Goal: Transaction & Acquisition: Purchase product/service

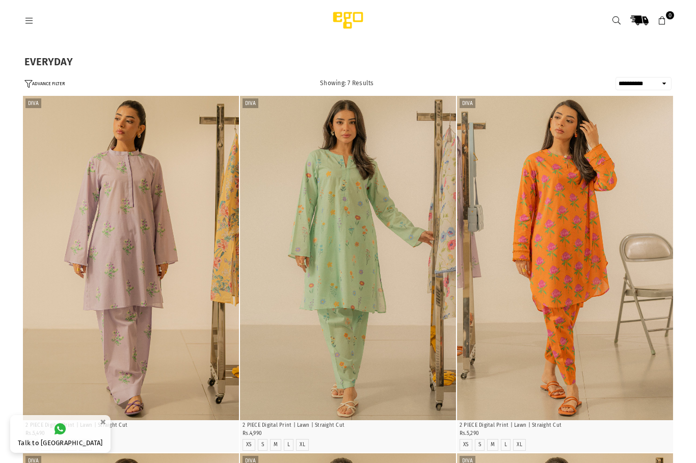
select select "**********"
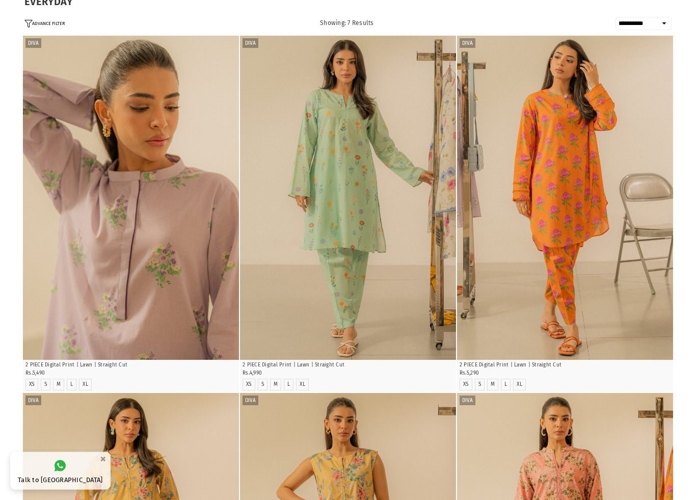
scroll to position [60, 0]
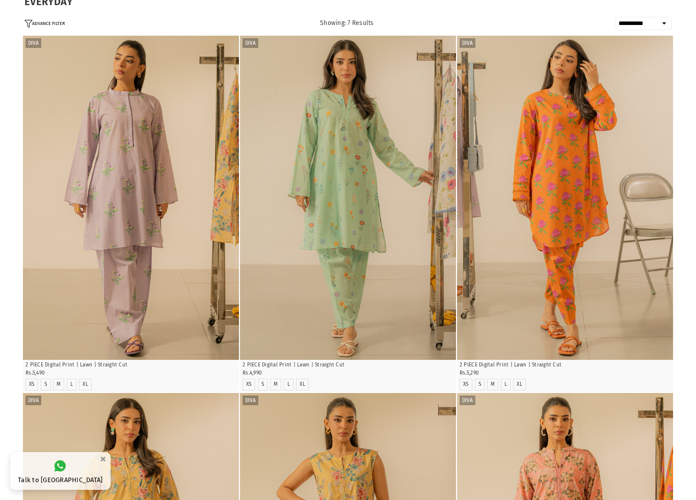
click at [329, 355] on img "1 / 4" at bounding box center [348, 198] width 216 height 324
click at [392, 285] on img "1 / 4" at bounding box center [348, 198] width 216 height 324
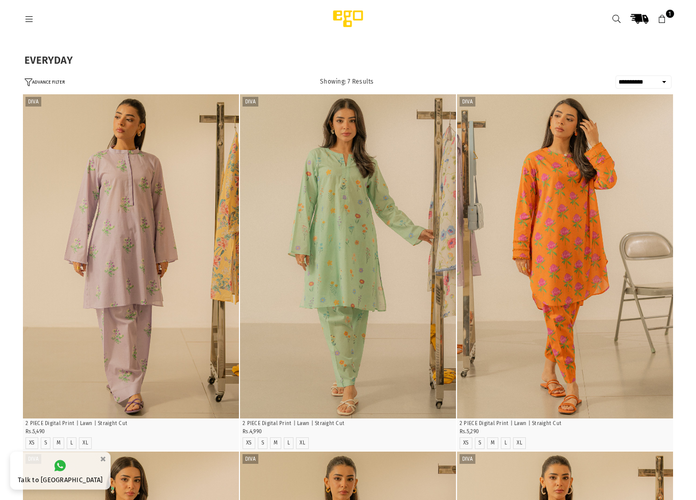
scroll to position [2, 0]
click at [88, 421] on p "2 PIECE Digital Print | Lawn | Straight Cut" at bounding box center [130, 424] width 211 height 8
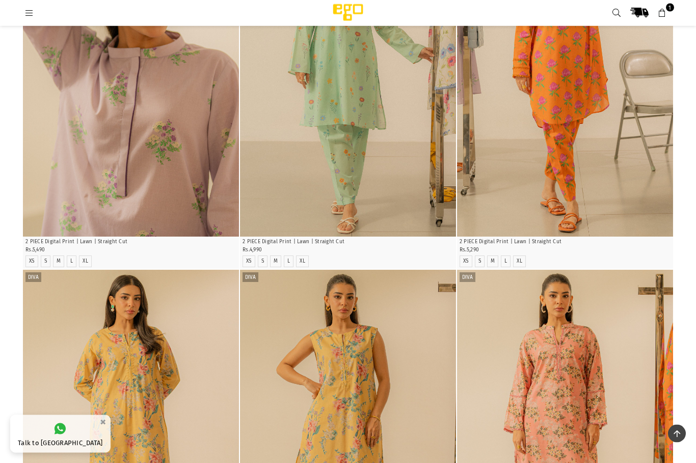
scroll to position [145, 0]
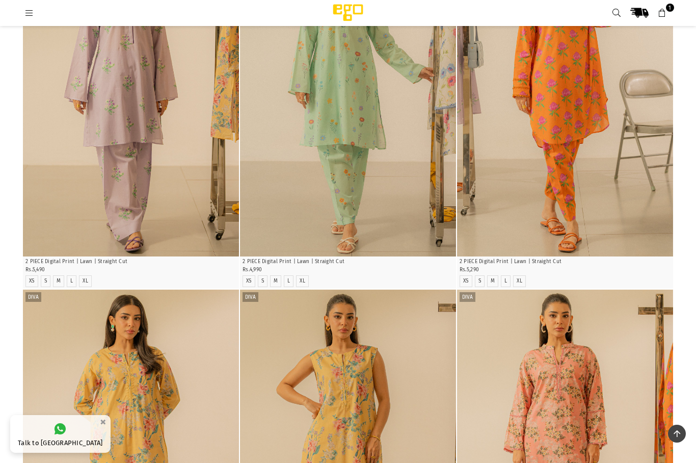
click at [70, 267] on div "Regular price Rs.5,490" at bounding box center [130, 270] width 211 height 7
click at [119, 200] on img "1 / 4" at bounding box center [131, 94] width 216 height 324
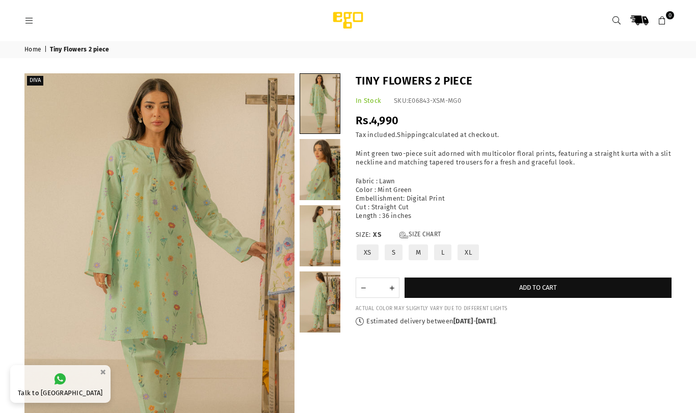
click at [442, 132] on div "Tax included. Shipping calculated at checkout." at bounding box center [514, 135] width 316 height 9
click at [446, 247] on label "L" at bounding box center [442, 253] width 19 height 18
click at [322, 184] on link at bounding box center [320, 169] width 41 height 61
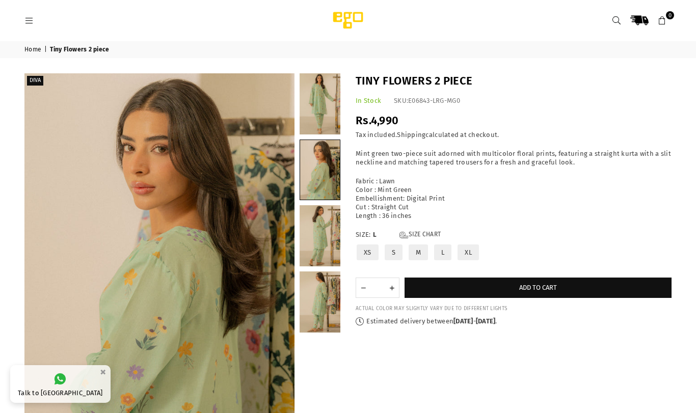
click at [331, 169] on link at bounding box center [320, 170] width 40 height 60
click at [322, 244] on link at bounding box center [320, 235] width 41 height 61
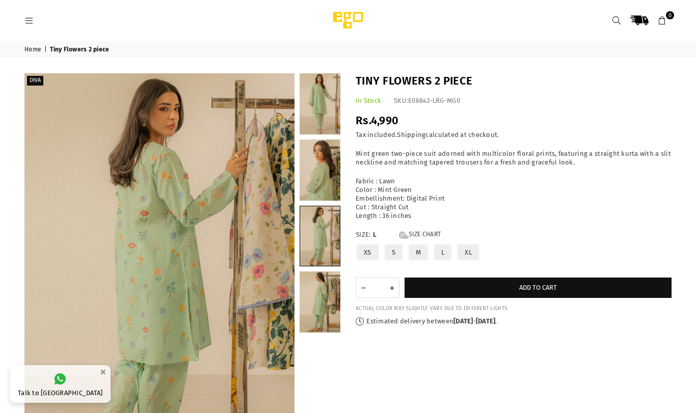
click at [317, 304] on link at bounding box center [320, 302] width 41 height 61
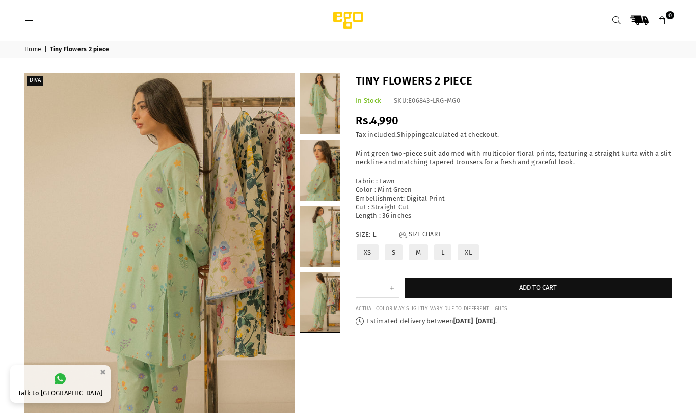
click at [326, 181] on link at bounding box center [320, 170] width 41 height 61
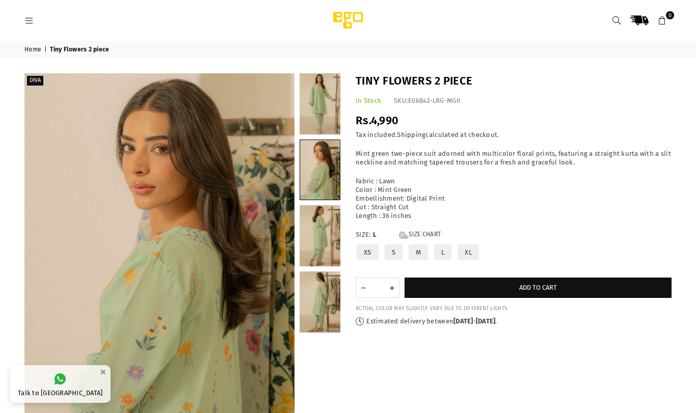
click at [279, 273] on icon "Next" at bounding box center [280, 276] width 9 height 9
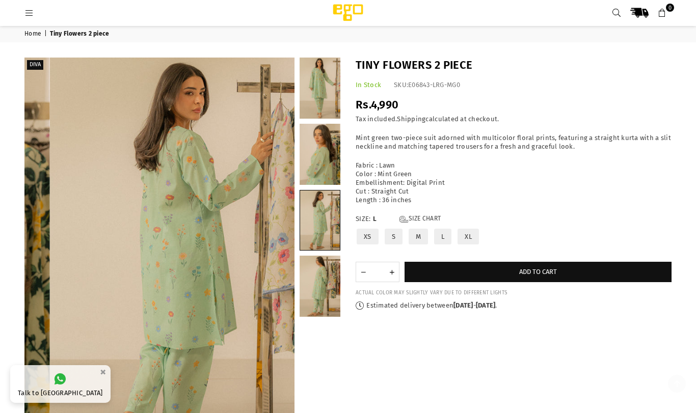
scroll to position [113, 0]
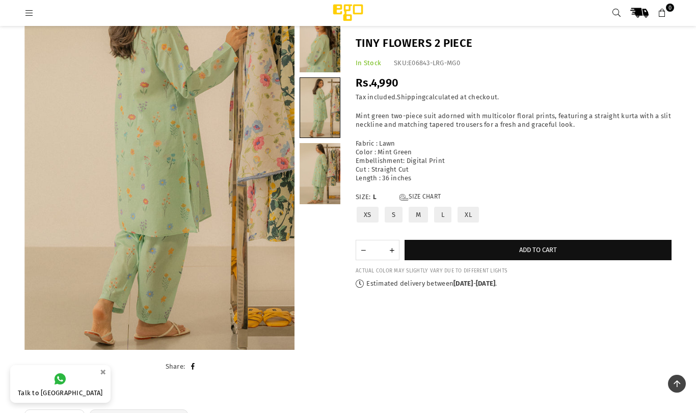
click at [280, 148] on icon "Next" at bounding box center [280, 147] width 9 height 9
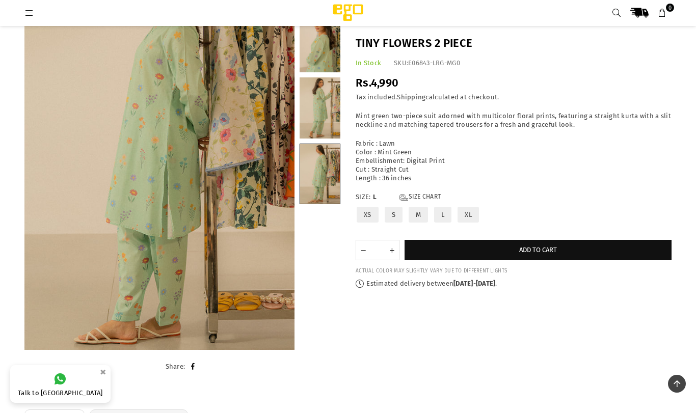
click at [277, 155] on button "Next" at bounding box center [281, 148] width 18 height 18
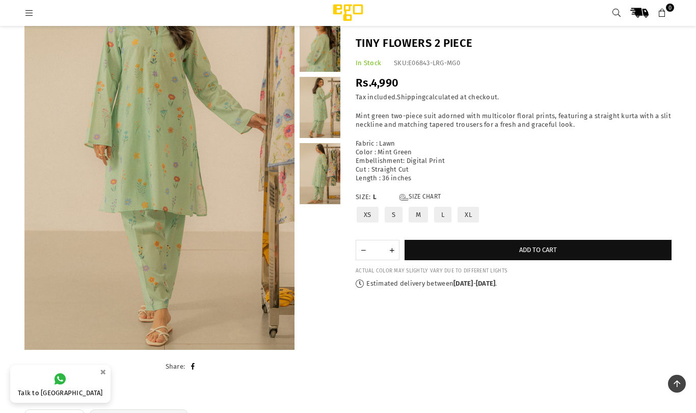
click at [282, 150] on icon "Next" at bounding box center [280, 147] width 9 height 9
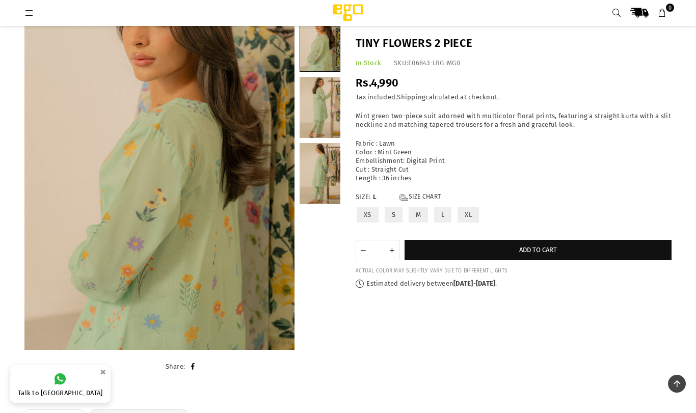
click at [279, 153] on button "Next" at bounding box center [281, 148] width 18 height 18
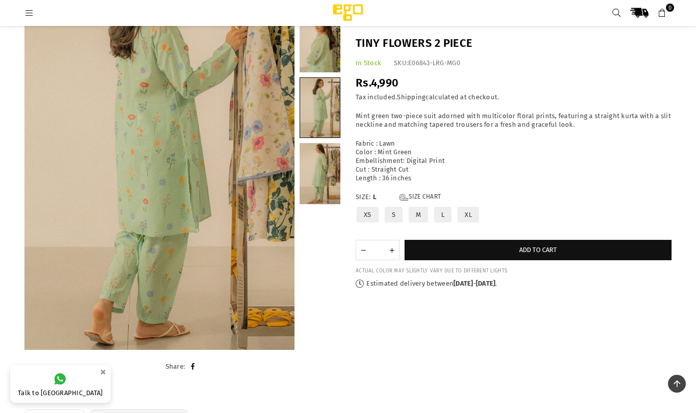
click at [503, 248] on button "Add to cart" at bounding box center [538, 250] width 267 height 20
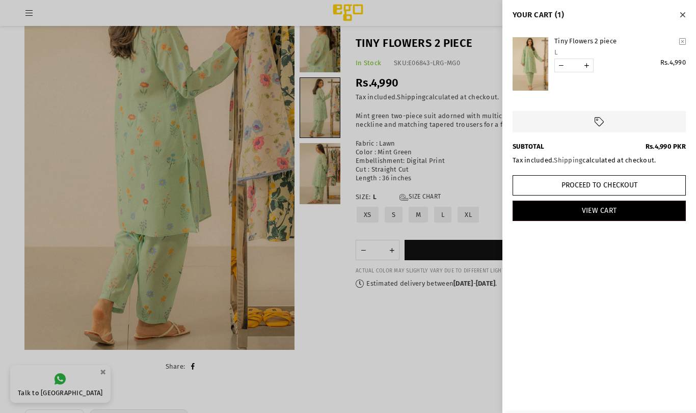
click at [679, 15] on button "Close" at bounding box center [683, 14] width 12 height 13
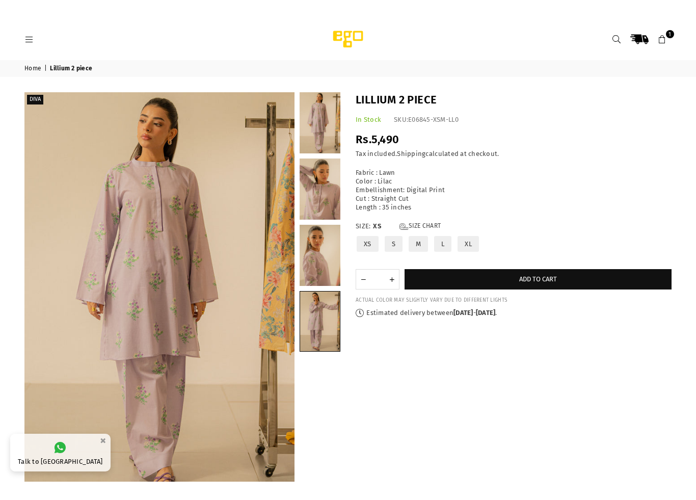
scroll to position [58, 0]
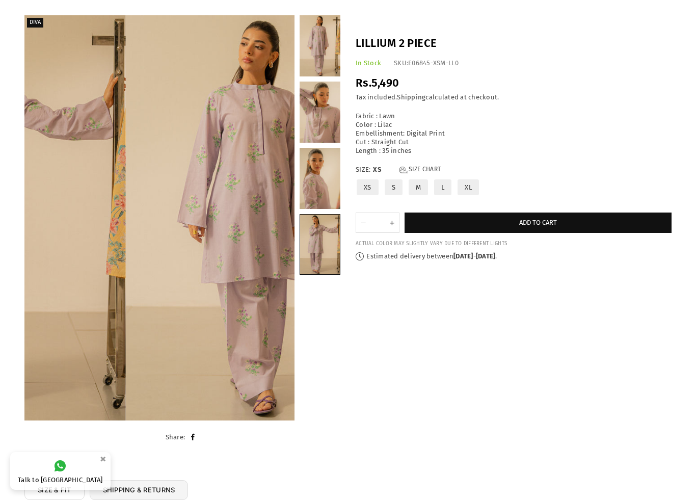
click at [275, 264] on img at bounding box center [261, 217] width 270 height 405
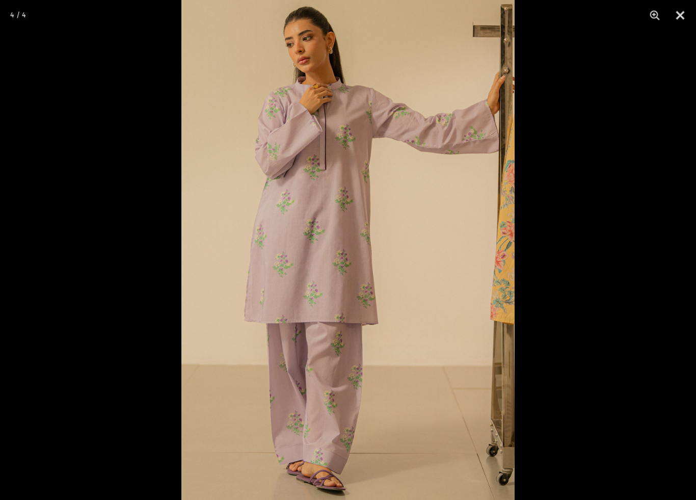
click at [682, 19] on button "Close" at bounding box center [680, 15] width 25 height 31
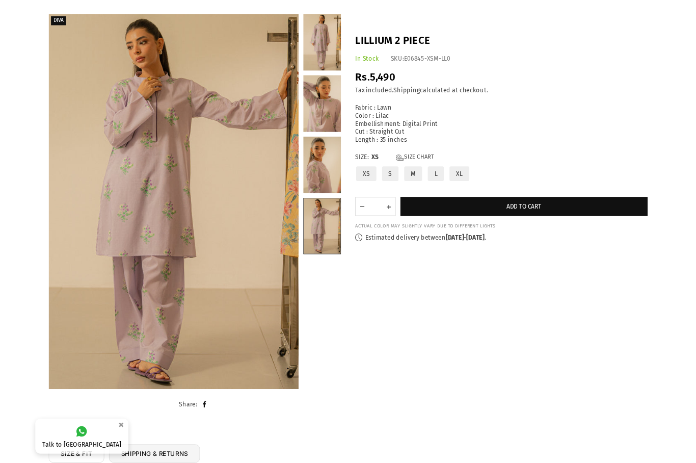
scroll to position [0, 0]
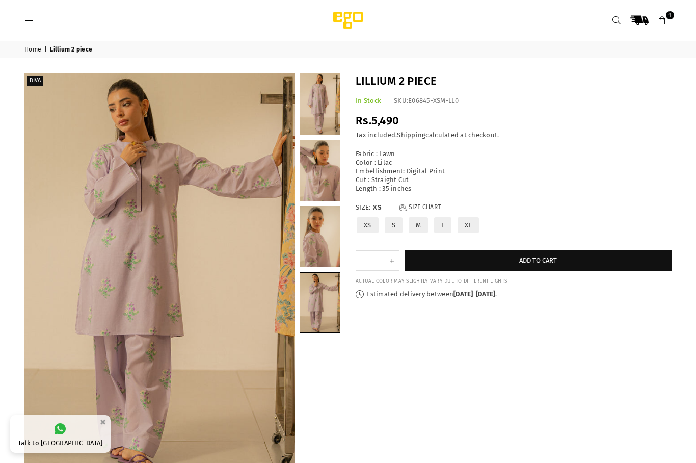
click at [29, 19] on icon at bounding box center [28, 20] width 9 height 9
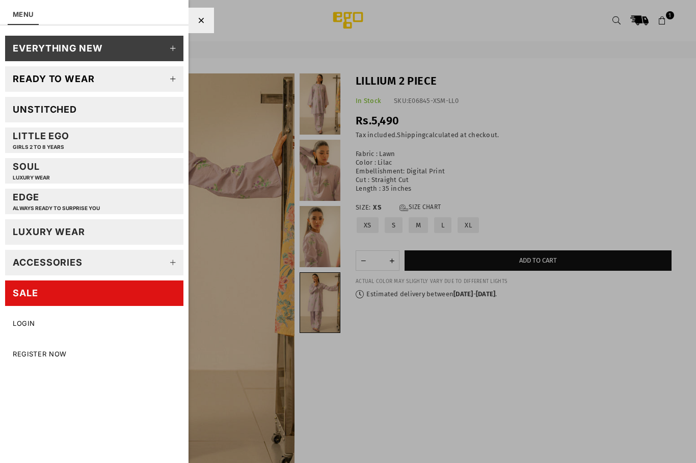
click at [168, 51] on icon at bounding box center [173, 48] width 20 height 20
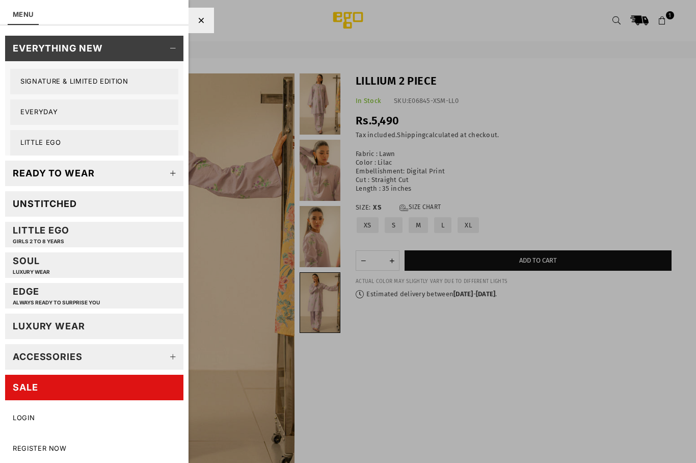
click at [27, 115] on link "Everyday" at bounding box center [94, 111] width 168 height 25
click at [129, 89] on link "Signature & Limited Edition" at bounding box center [94, 81] width 168 height 25
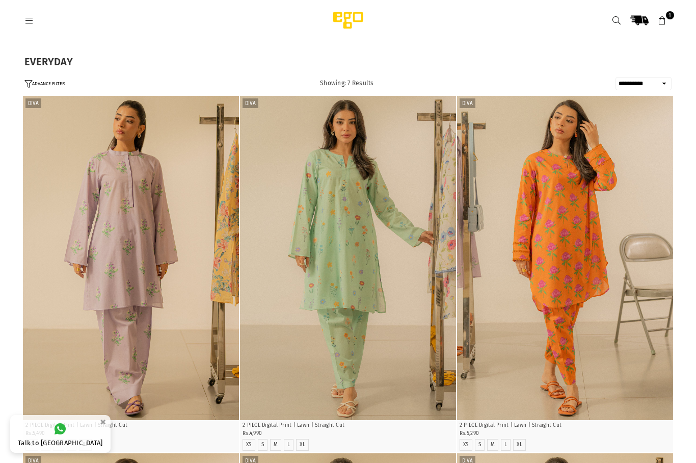
select select "**********"
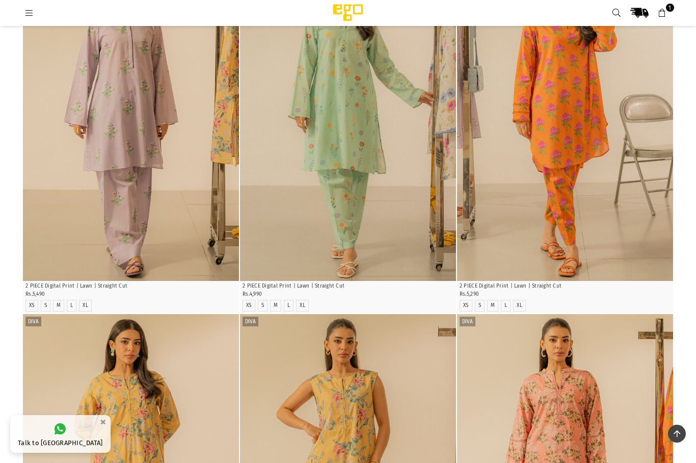
scroll to position [83, 0]
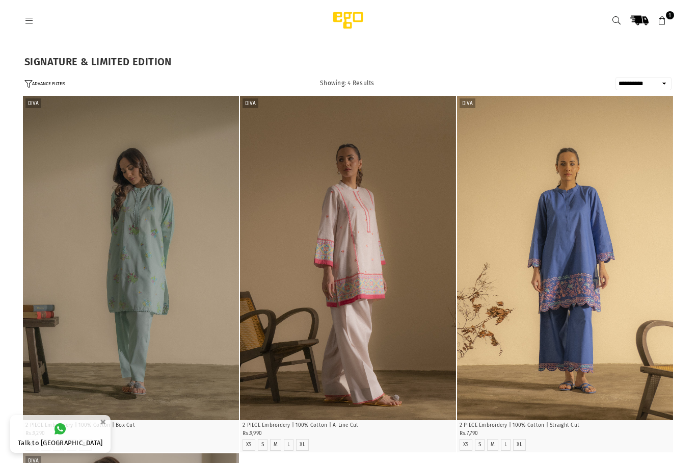
select select "**********"
click at [97, 418] on button "×" at bounding box center [103, 421] width 12 height 17
click at [658, 24] on icon at bounding box center [662, 20] width 9 height 9
